Goal: Navigation & Orientation: Find specific page/section

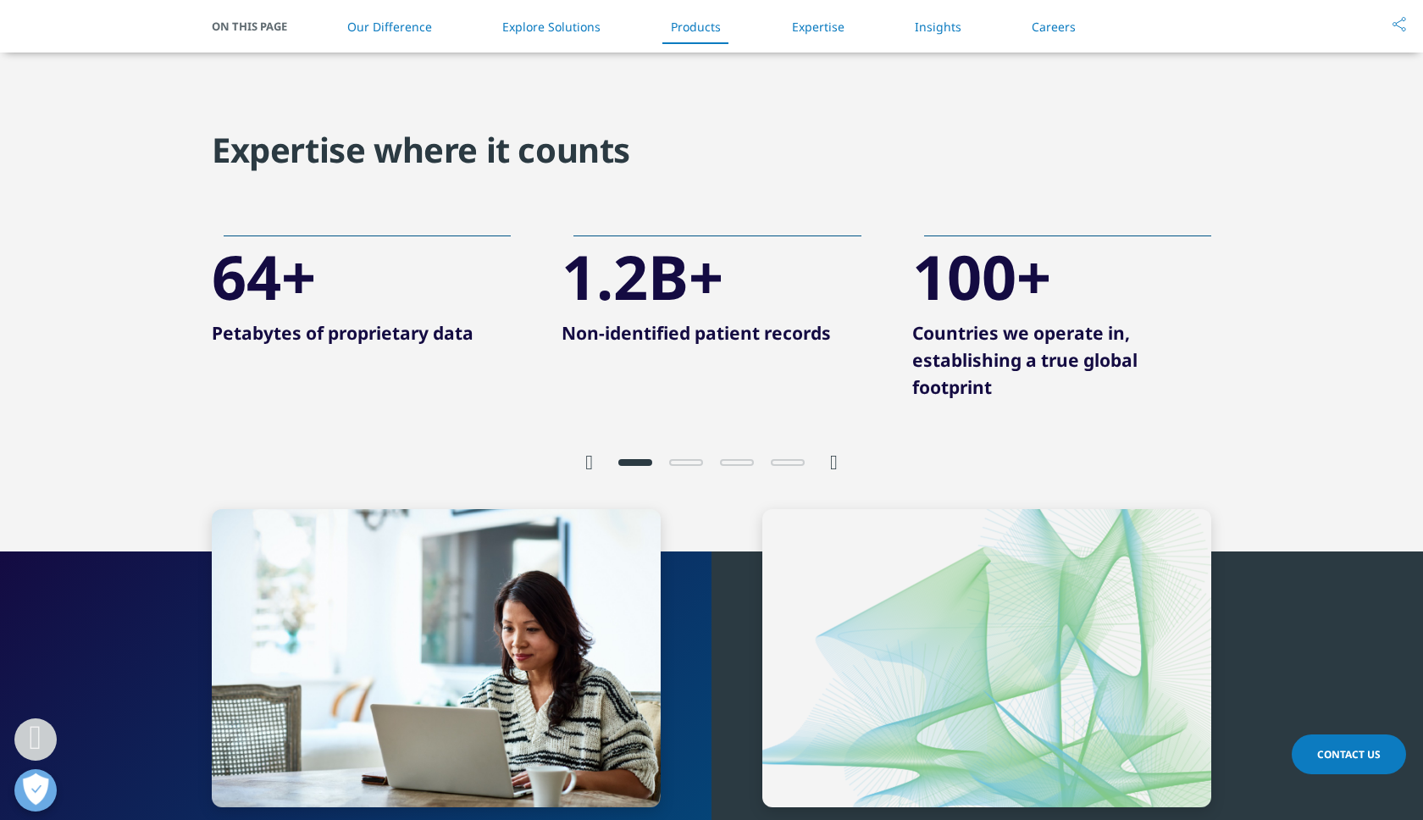
scroll to position [318, 0]
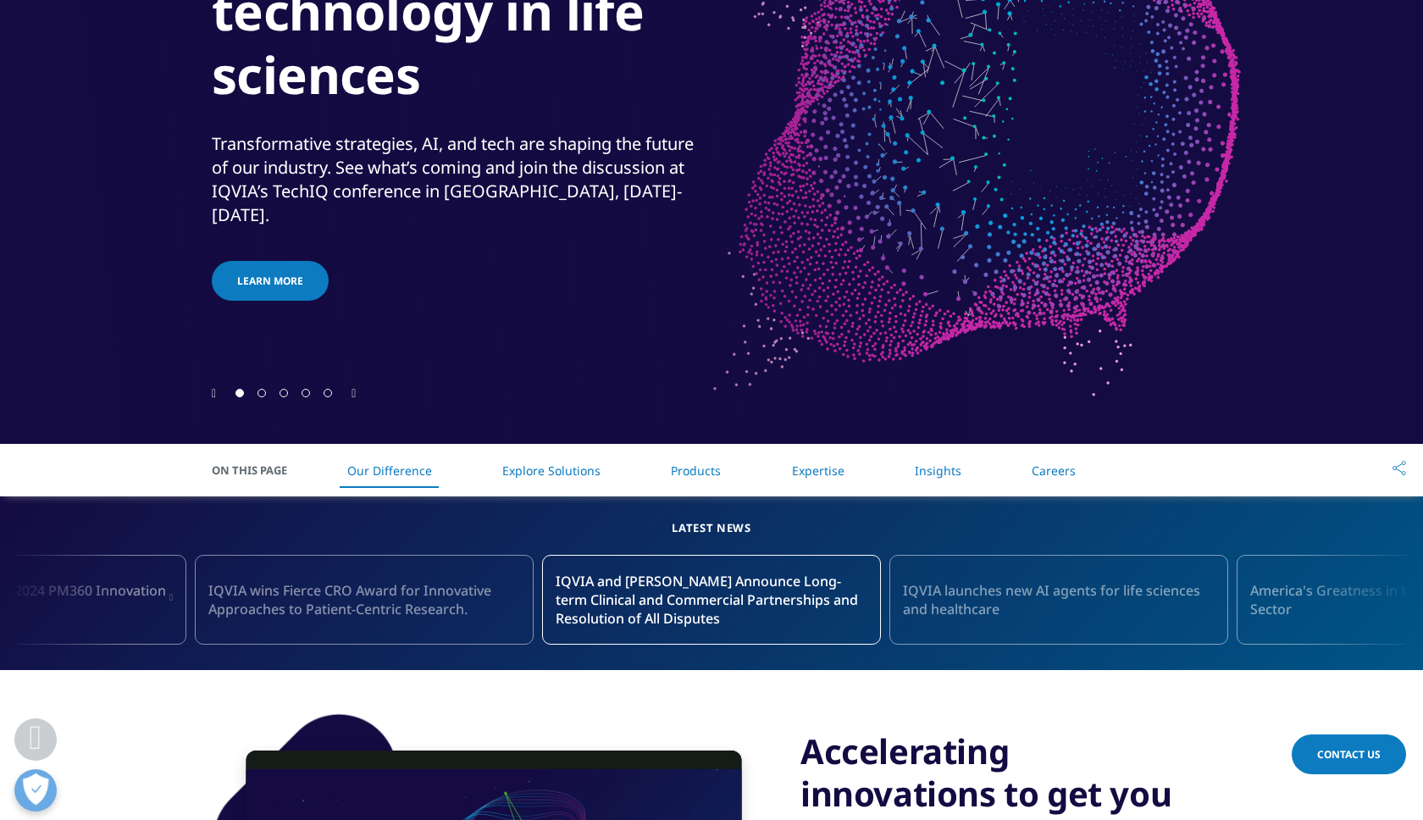
click at [1069, 476] on link "Careers" at bounding box center [1054, 470] width 44 height 16
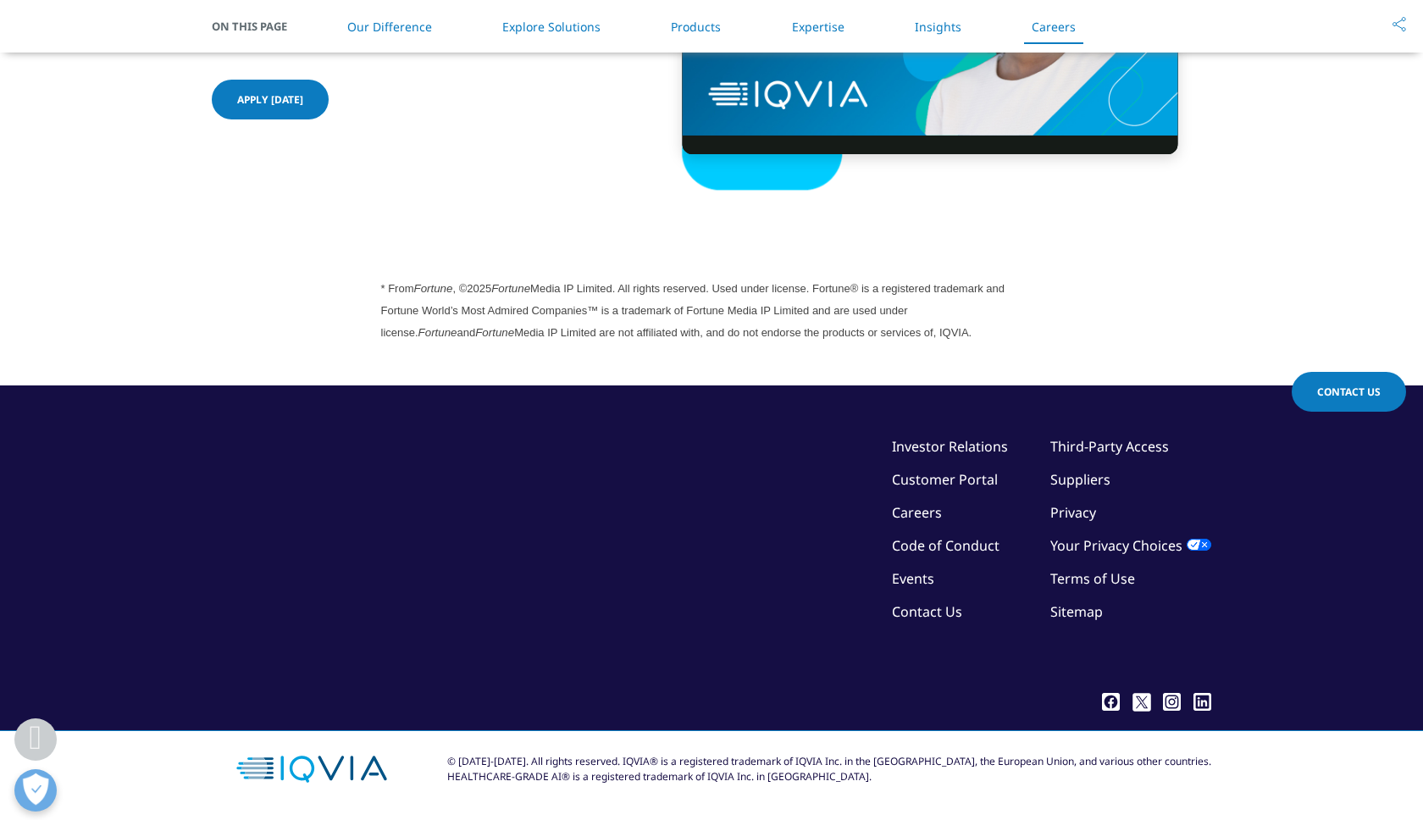
scroll to position [3843, 0]
